Goal: Information Seeking & Learning: Learn about a topic

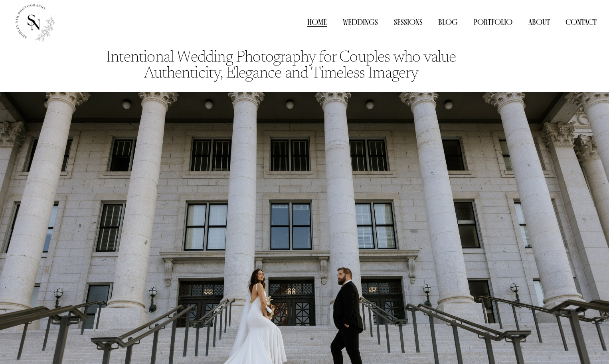
click at [349, 23] on link "Weddings" at bounding box center [360, 22] width 35 height 12
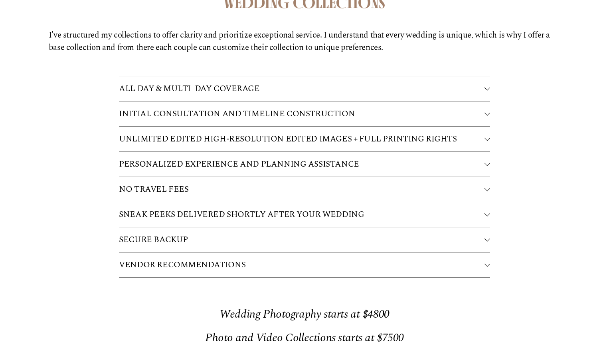
scroll to position [1840, 0]
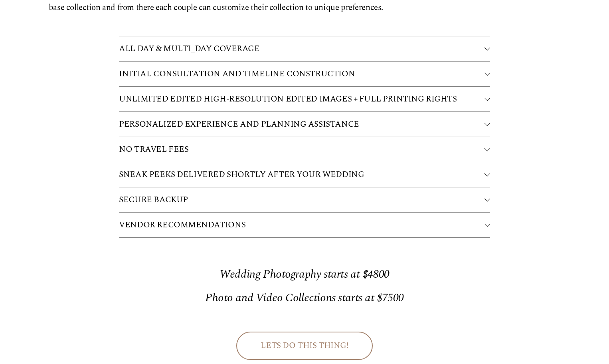
click at [234, 219] on span "VENDOR RECOMMENDATIONS" at bounding box center [302, 224] width 366 height 13
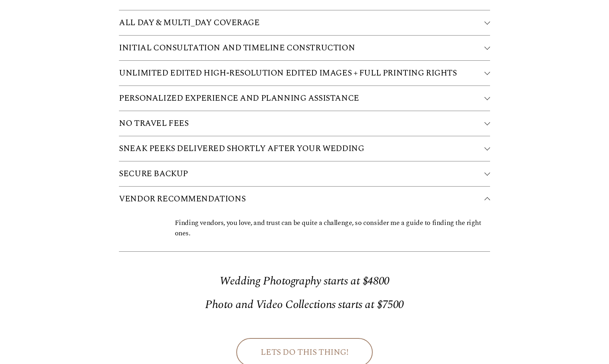
scroll to position [1920, 0]
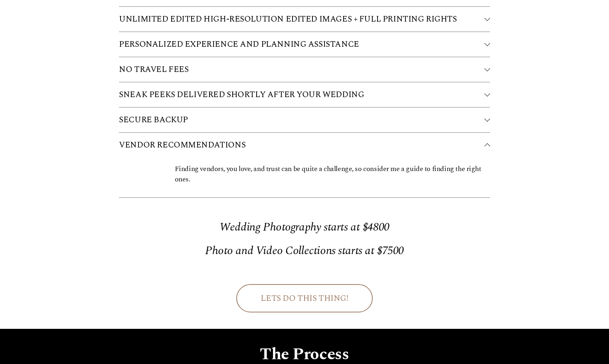
drag, startPoint x: 219, startPoint y: 170, endPoint x: 313, endPoint y: 182, distance: 94.9
click at [313, 182] on div "Finding vendors, you love, and trust can be quite a challenge, so consider me a…" at bounding box center [304, 177] width 371 height 40
drag, startPoint x: 288, startPoint y: 176, endPoint x: 240, endPoint y: 174, distance: 48.3
click at [286, 176] on div "Finding vendors, you love, and trust can be quite a challenge, so consider me a…" at bounding box center [332, 177] width 315 height 27
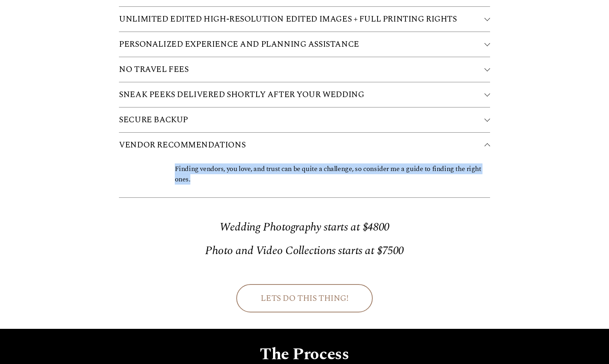
drag, startPoint x: 217, startPoint y: 174, endPoint x: 154, endPoint y: 150, distance: 68.0
click at [154, 157] on div "Finding vendors, you love, and trust can be quite a challenge, so consider me a…" at bounding box center [304, 177] width 371 height 40
click at [145, 158] on div "Finding vendors, you love, and trust can be quite a challenge, so consider me a…" at bounding box center [304, 177] width 371 height 40
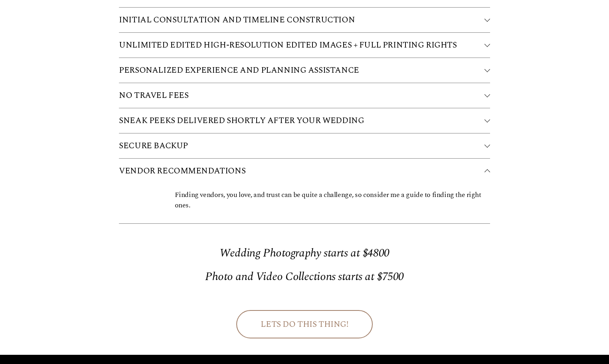
scroll to position [1880, 0]
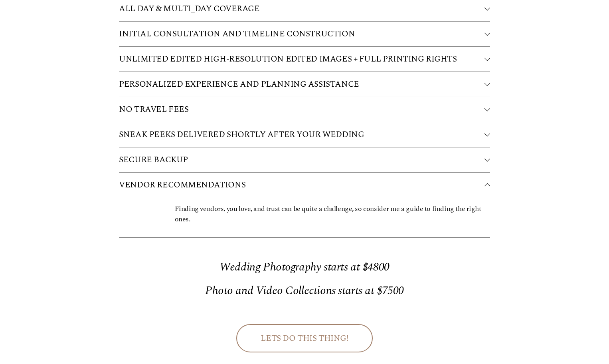
click at [395, 258] on p "Wedding Photography starts at $4800" at bounding box center [304, 266] width 371 height 17
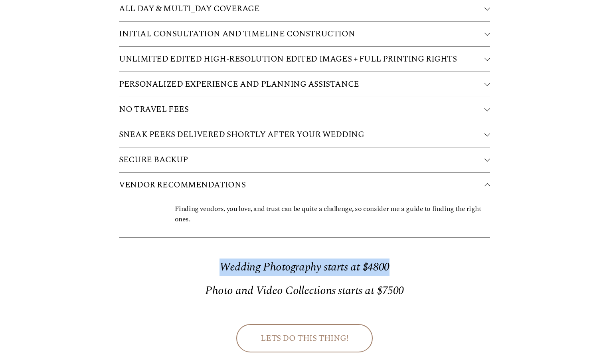
drag, startPoint x: 395, startPoint y: 254, endPoint x: 206, endPoint y: 250, distance: 188.5
click at [206, 258] on p "Wedding Photography starts at $4800" at bounding box center [304, 266] width 371 height 17
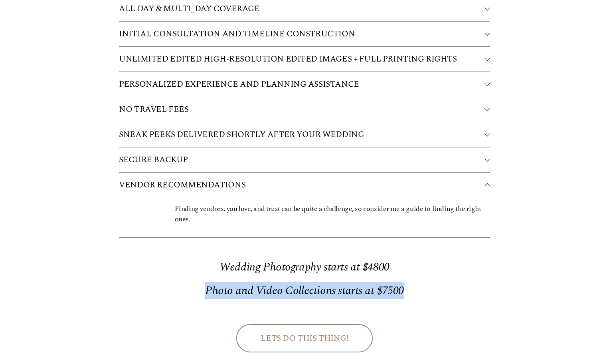
drag, startPoint x: 427, startPoint y: 279, endPoint x: 197, endPoint y: 283, distance: 230.0
click at [197, 283] on p "Photo and Video Collections starts at $7500" at bounding box center [304, 290] width 371 height 17
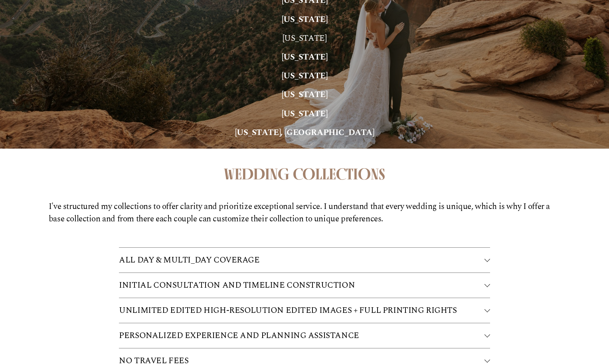
scroll to position [1521, 0]
